Goal: Task Accomplishment & Management: Use online tool/utility

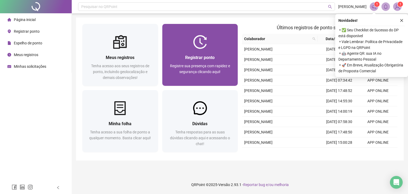
click at [202, 56] on span "Registrar ponto" at bounding box center [199, 57] width 29 height 5
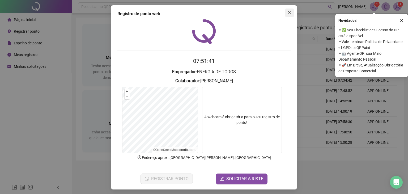
click at [287, 15] on button "Close" at bounding box center [289, 12] width 8 height 8
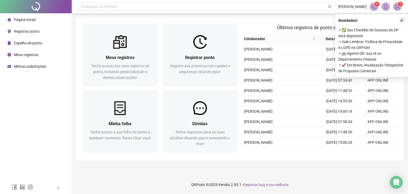
click at [403, 21] on icon "close" at bounding box center [402, 21] width 4 height 4
